Goal: Find contact information: Find contact information

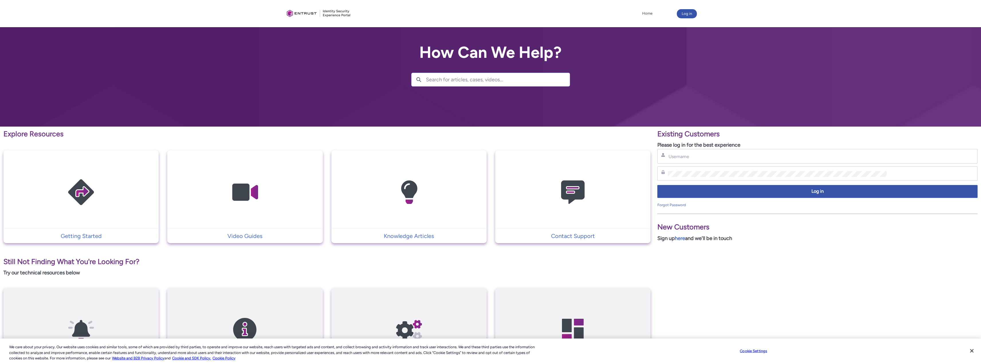
click at [578, 200] on img at bounding box center [572, 192] width 54 height 62
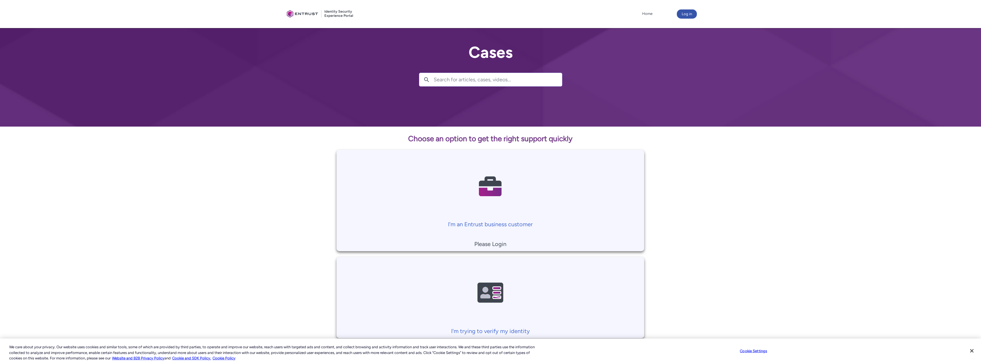
scroll to position [30, 0]
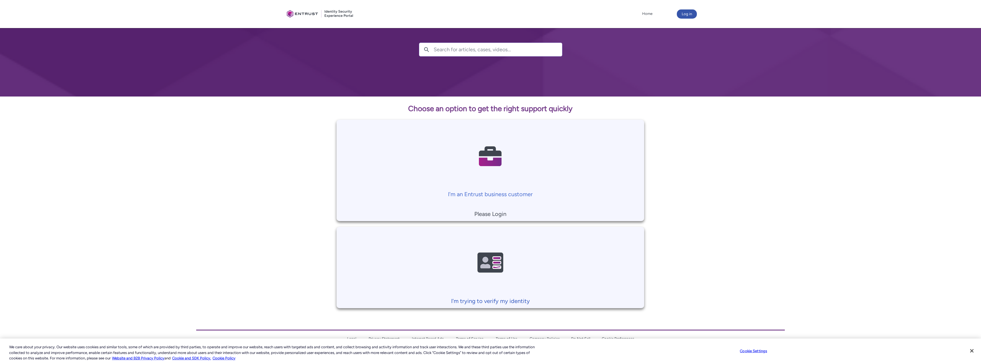
click at [487, 272] on img at bounding box center [490, 263] width 54 height 62
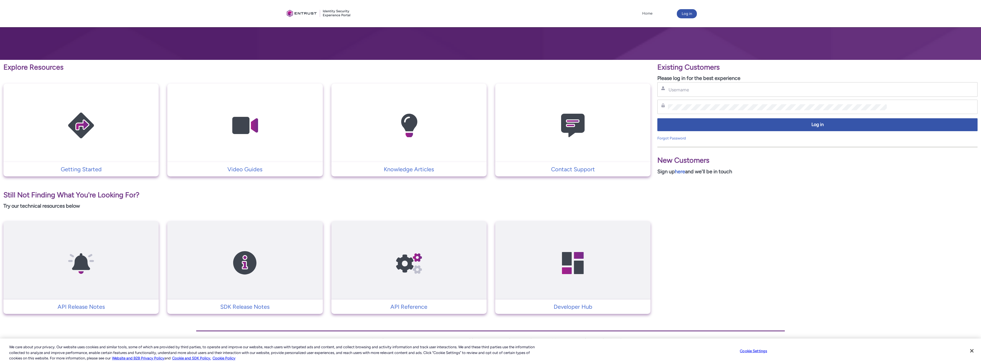
scroll to position [68, 0]
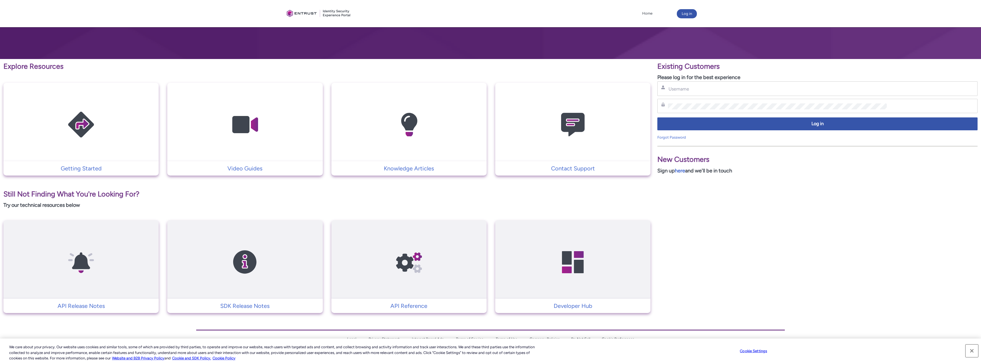
click at [973, 350] on button "Close" at bounding box center [971, 350] width 13 height 13
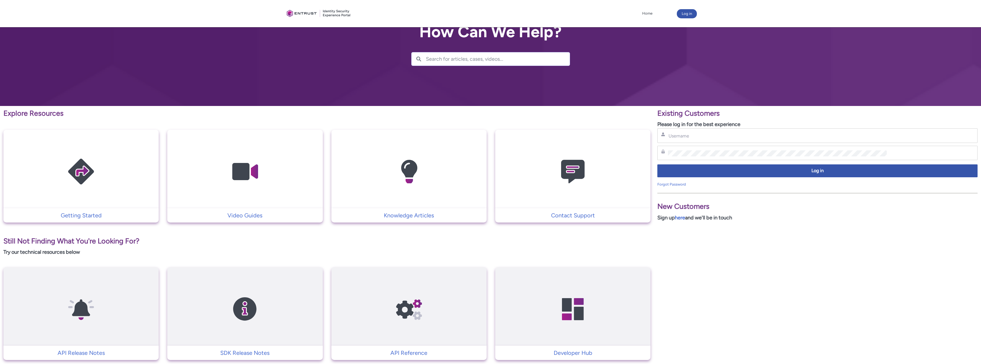
scroll to position [10, 0]
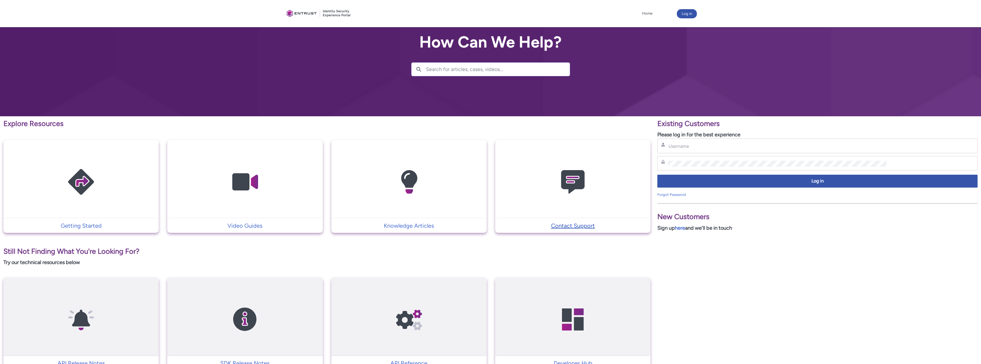
click at [571, 228] on p "Contact Support" at bounding box center [572, 225] width 149 height 9
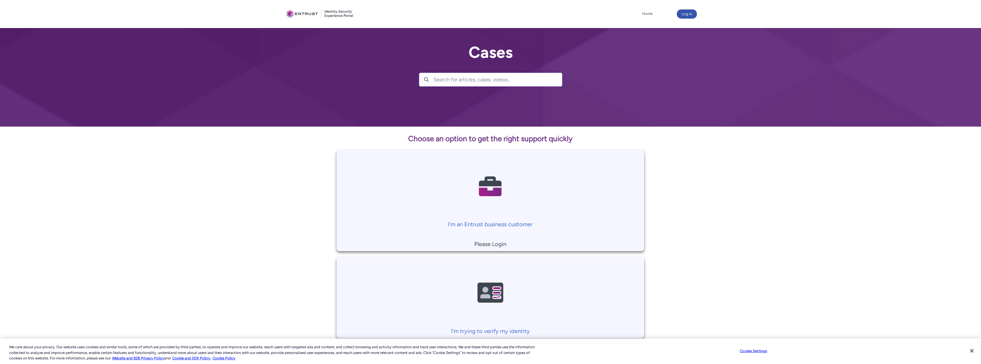
scroll to position [30, 0]
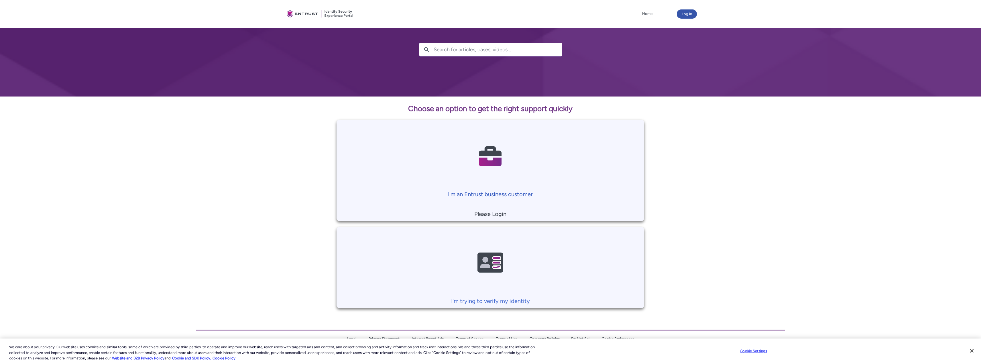
click at [498, 192] on p "I'm an Entrust business customer" at bounding box center [490, 194] width 302 height 9
